Goal: Navigation & Orientation: Find specific page/section

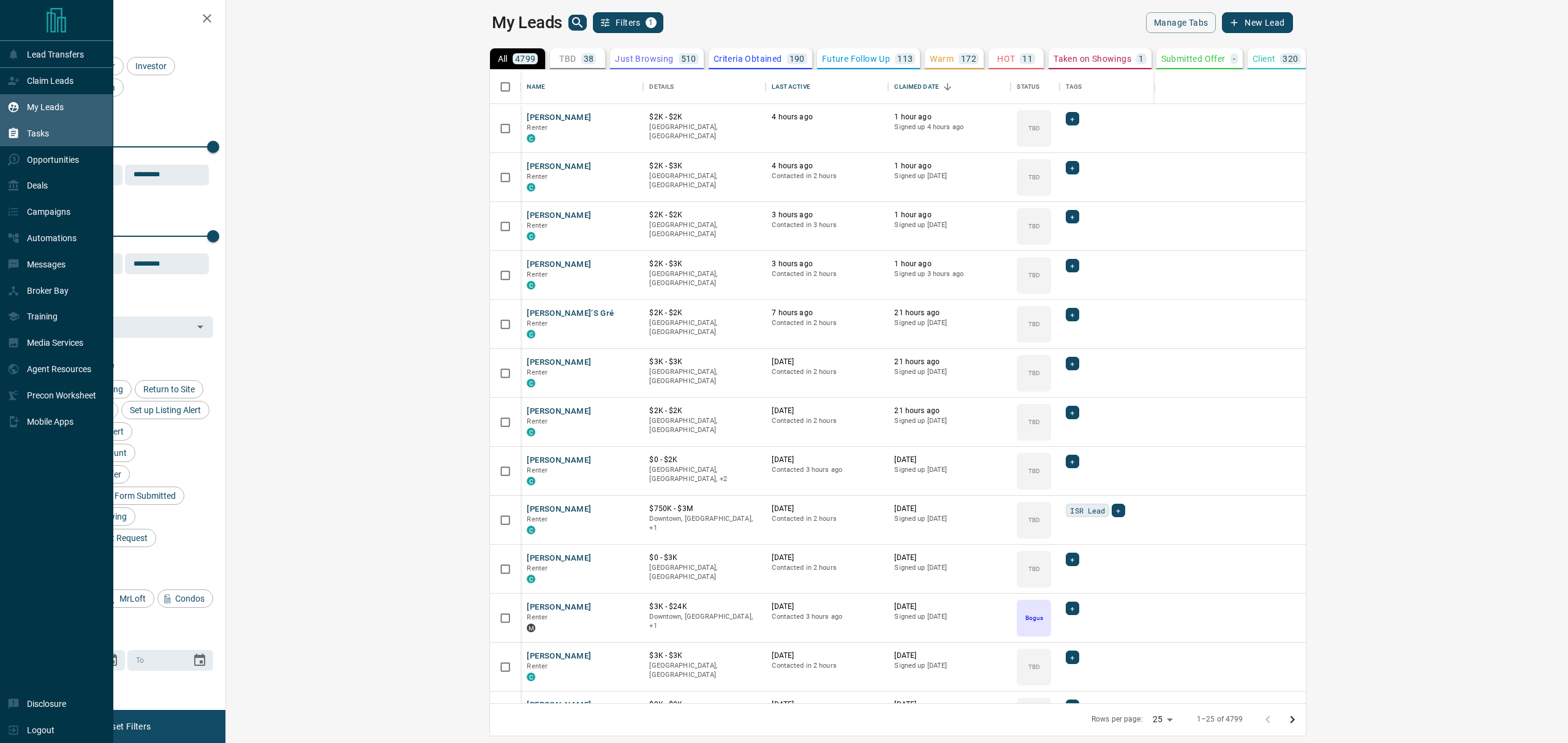
click at [7, 139] on icon at bounding box center [13, 133] width 12 height 12
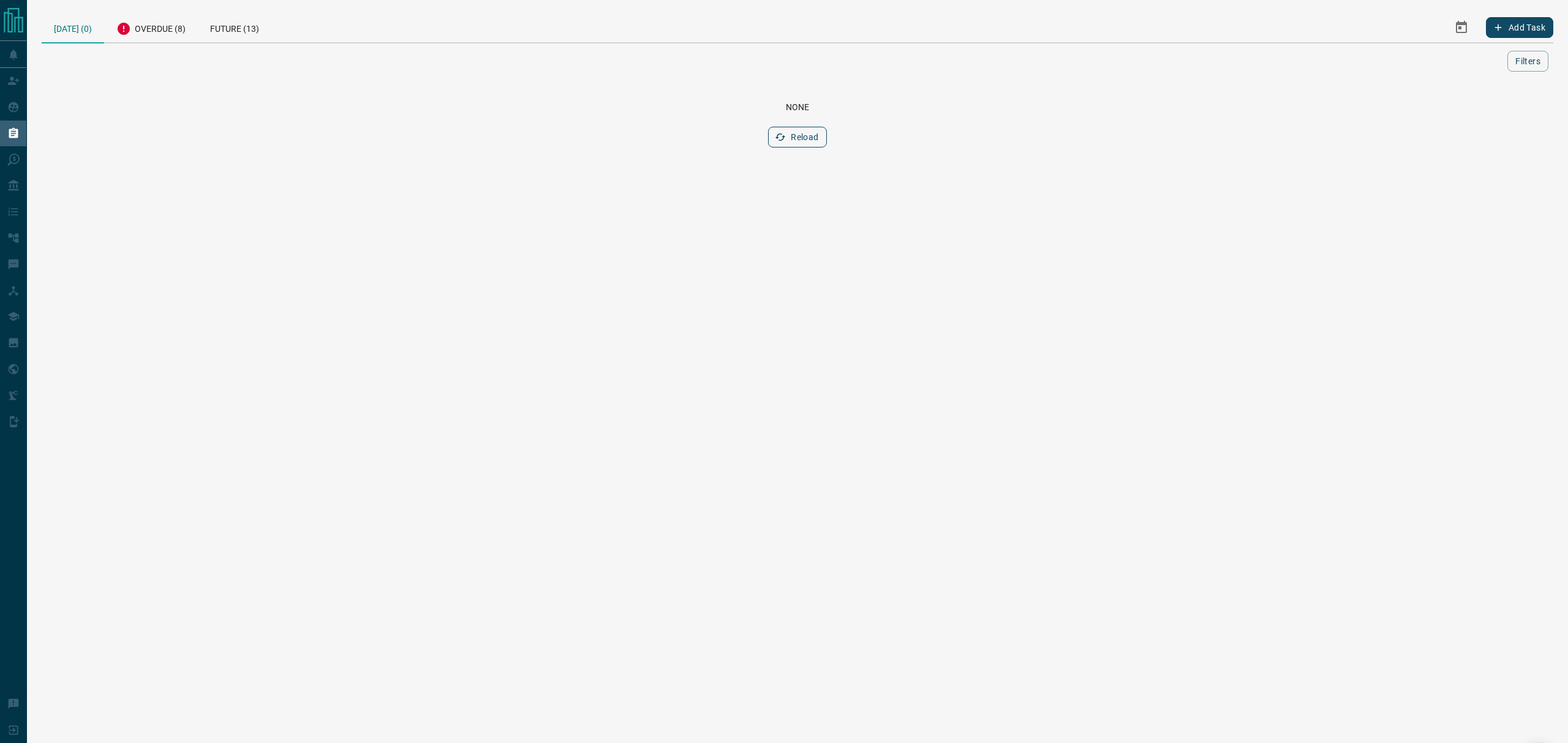
click at [800, 135] on button "Reload" at bounding box center [796, 137] width 58 height 21
click at [140, 30] on div "Overdue (8)" at bounding box center [151, 27] width 94 height 30
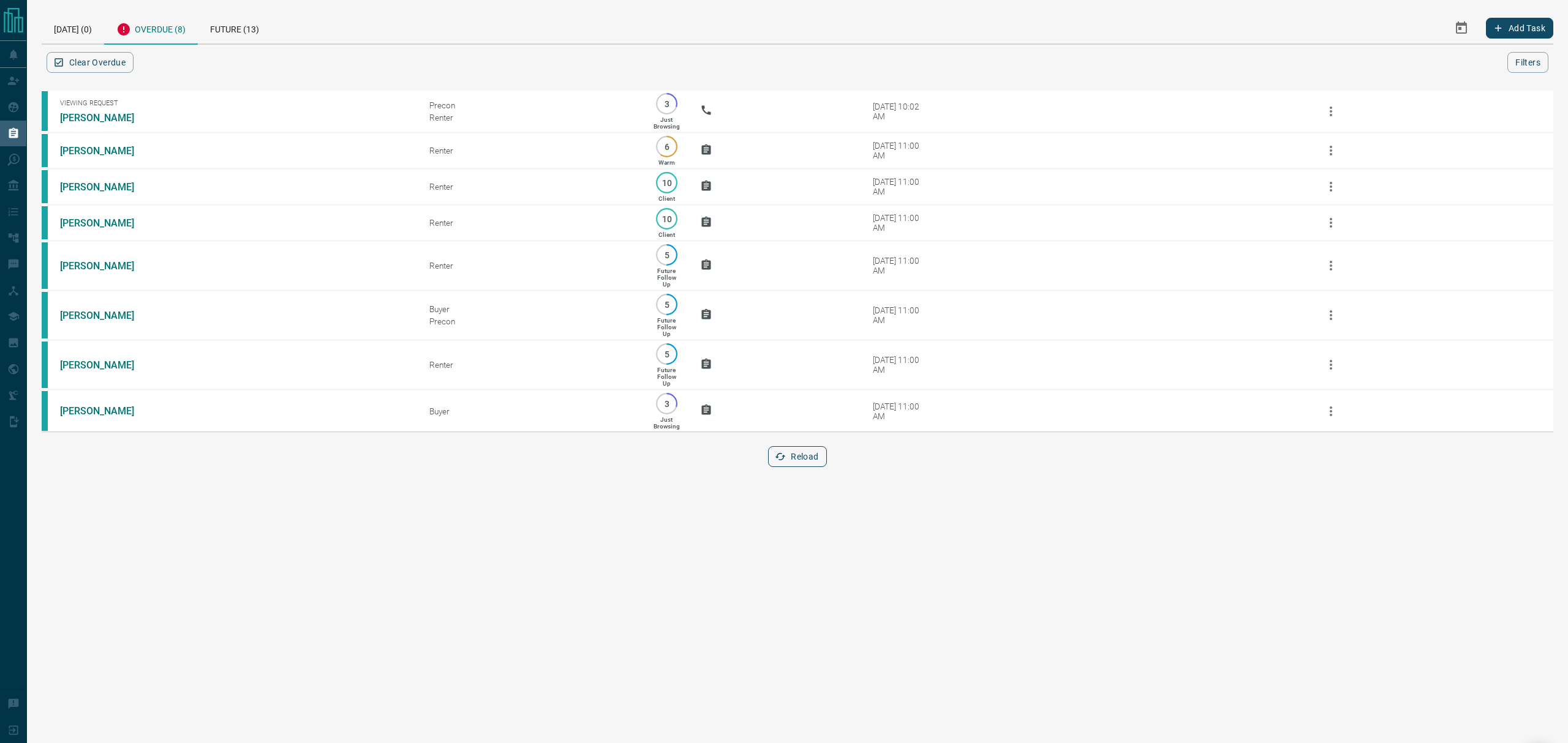
click at [792, 467] on button "Reload" at bounding box center [796, 456] width 58 height 21
click at [56, 28] on div "[DATE] (0)" at bounding box center [72, 28] width 62 height 31
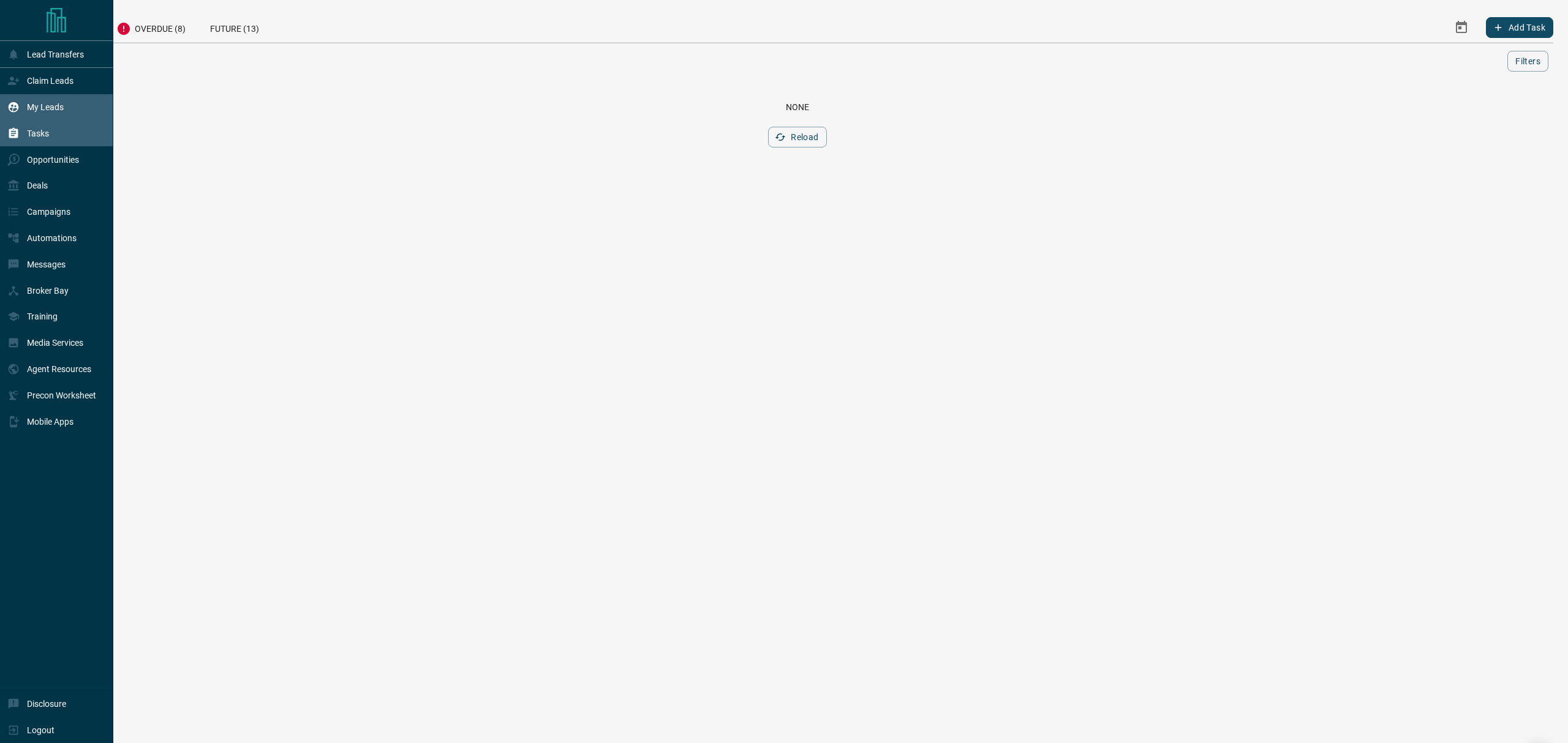
click at [6, 101] on div "My Leads" at bounding box center [56, 107] width 113 height 26
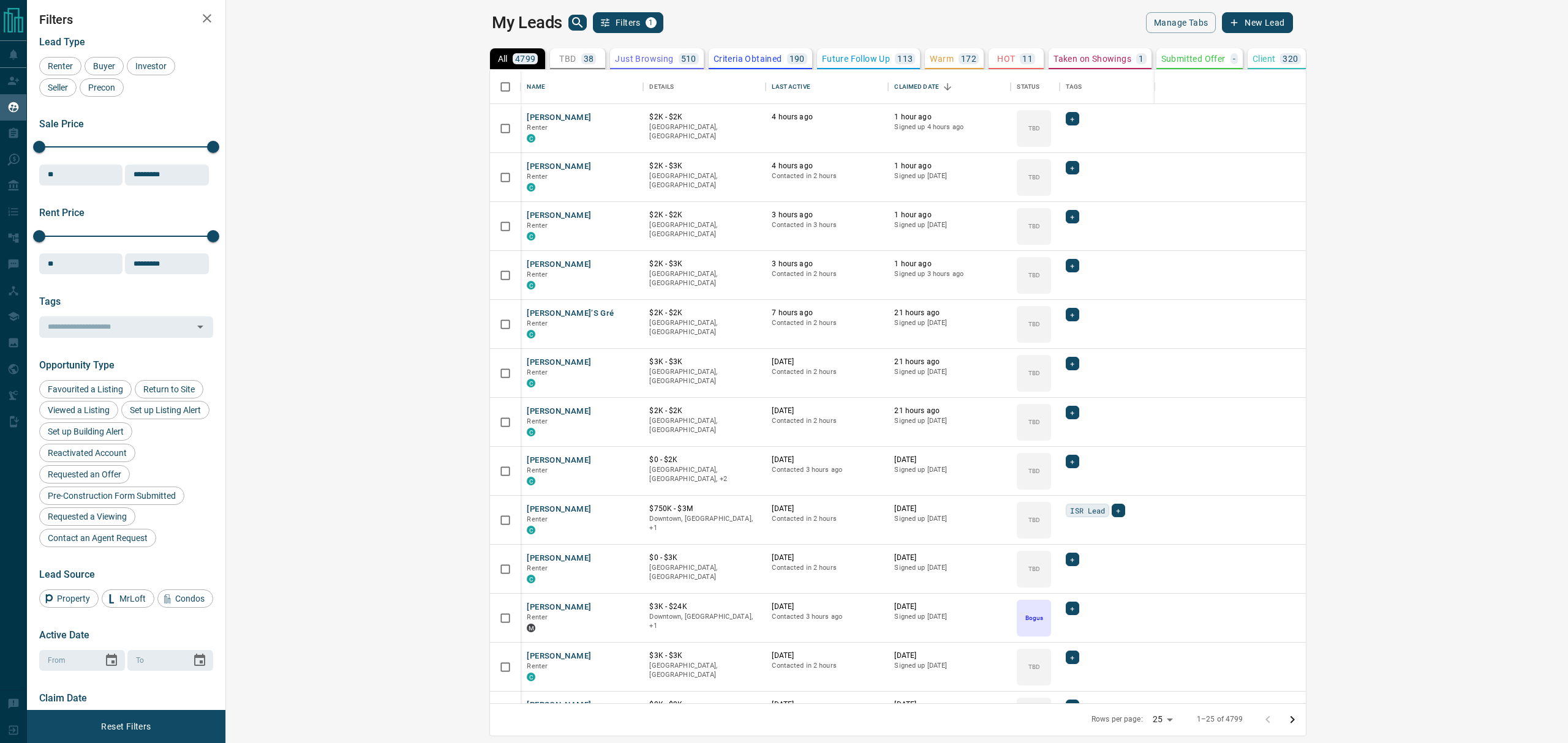
scroll to position [621, 1323]
